Goal: Information Seeking & Learning: Learn about a topic

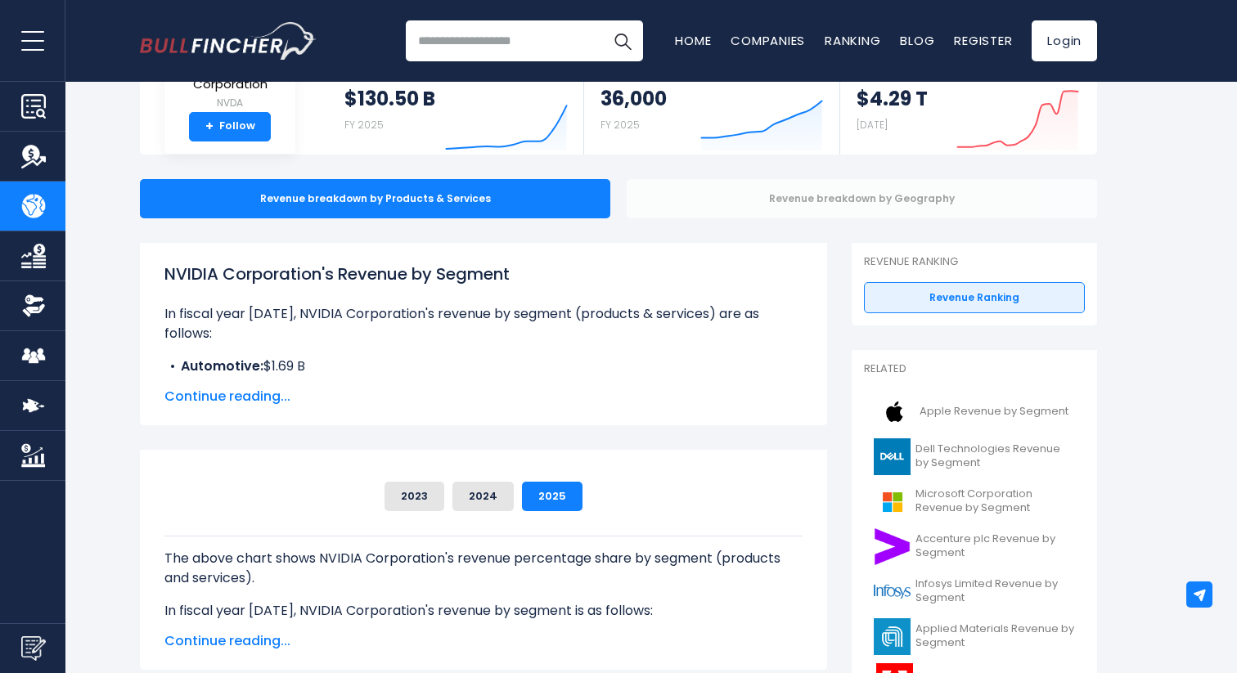
scroll to position [142, 0]
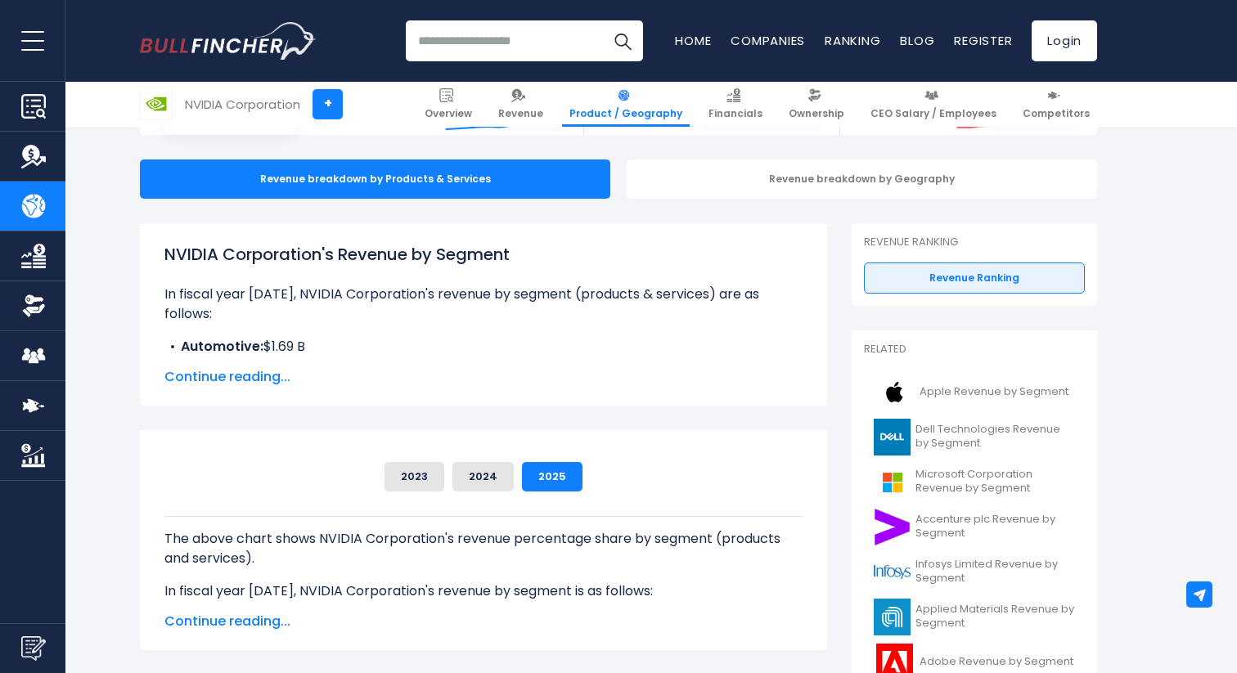
click at [255, 372] on span "Continue reading..." at bounding box center [483, 377] width 638 height 20
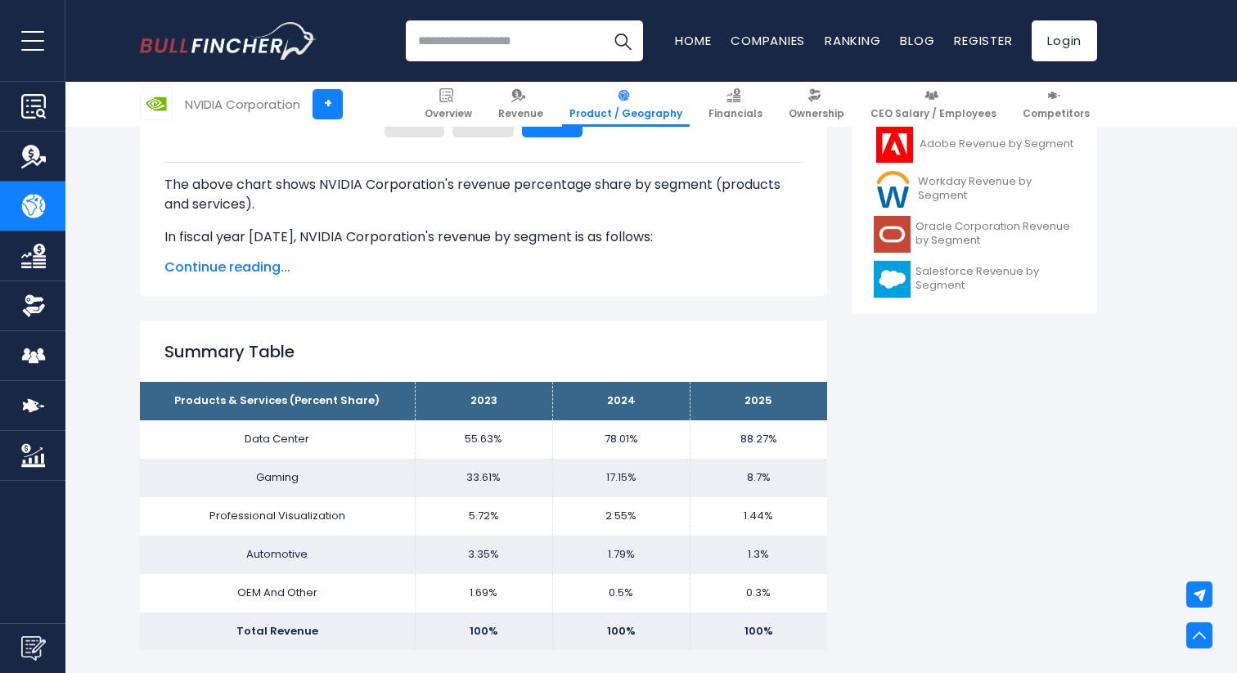
scroll to position [662, 0]
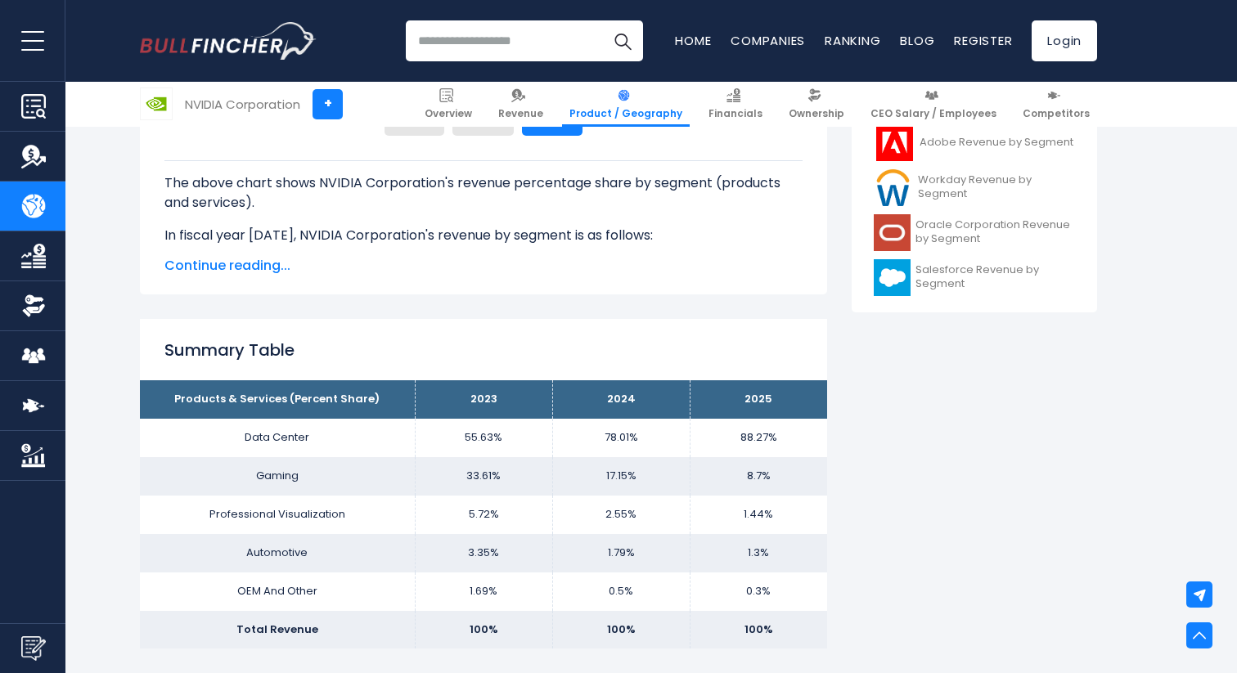
click at [263, 258] on span "Continue reading..." at bounding box center [483, 266] width 638 height 20
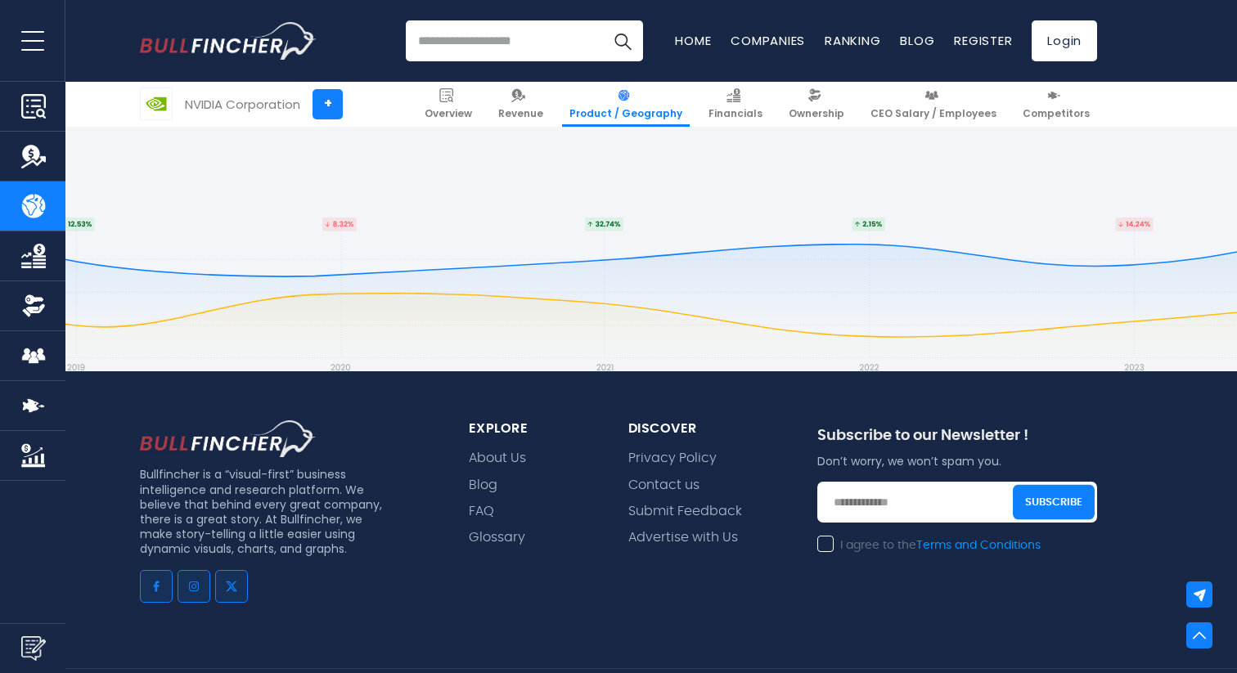
scroll to position [2881, 0]
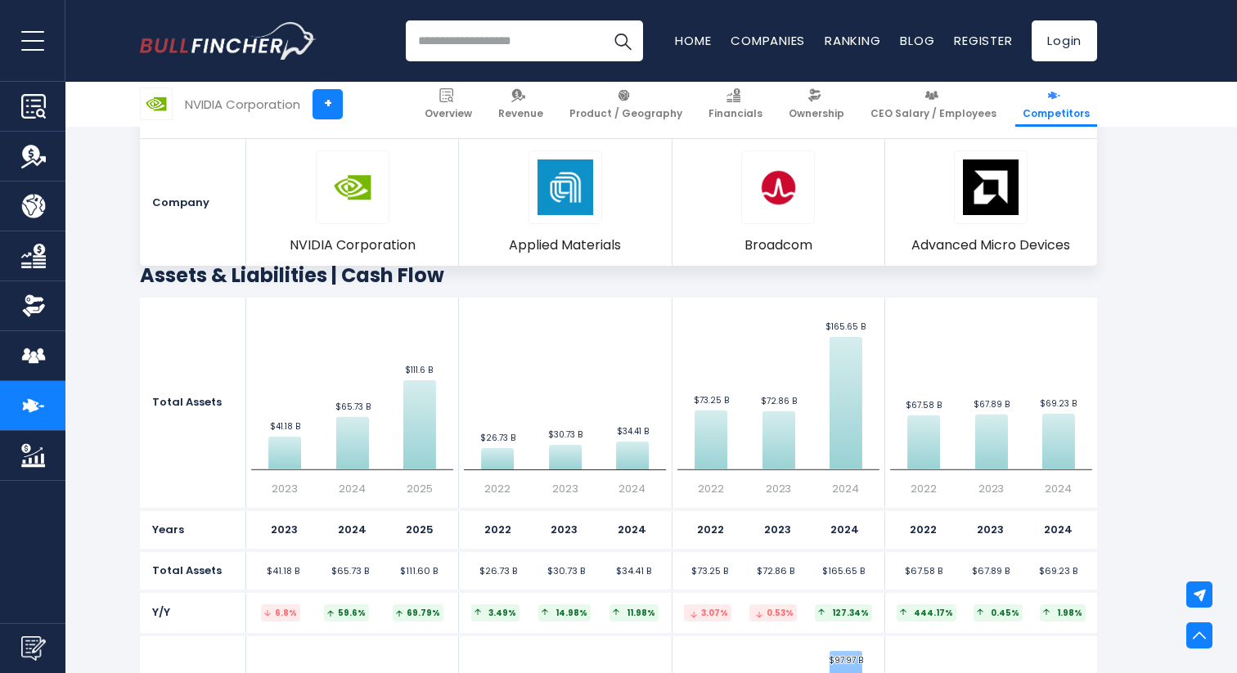
scroll to position [4307, 0]
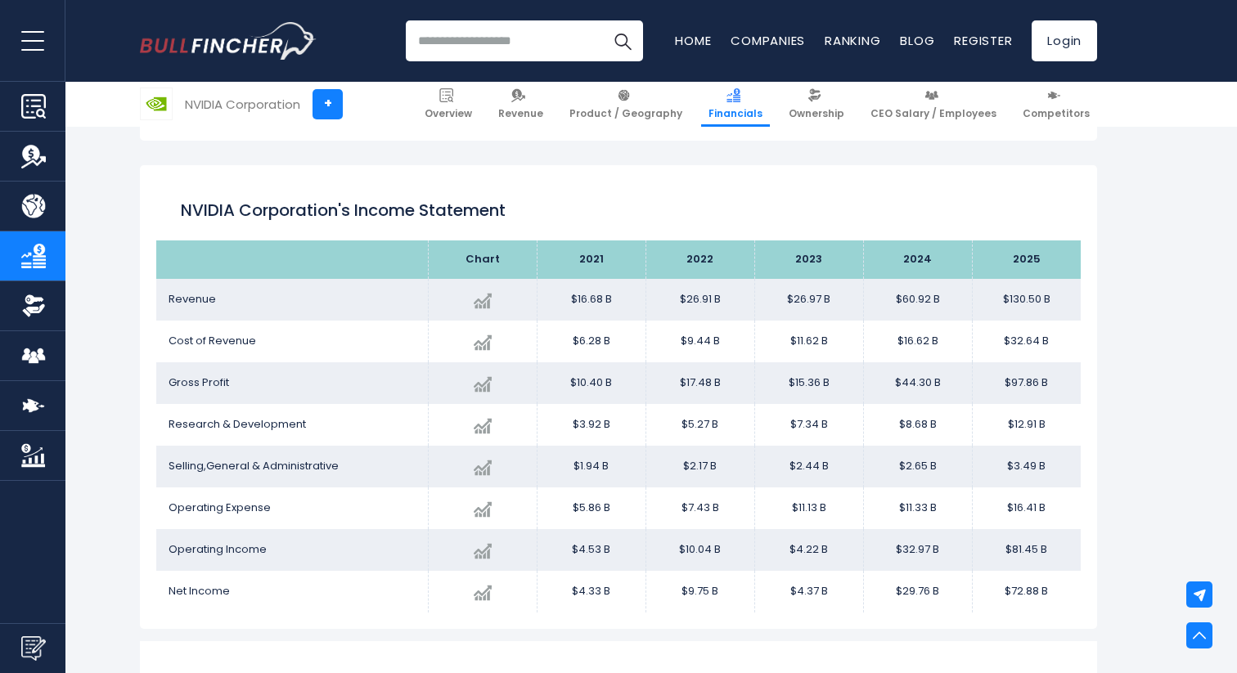
scroll to position [877, 0]
